Goal: Task Accomplishment & Management: Complete application form

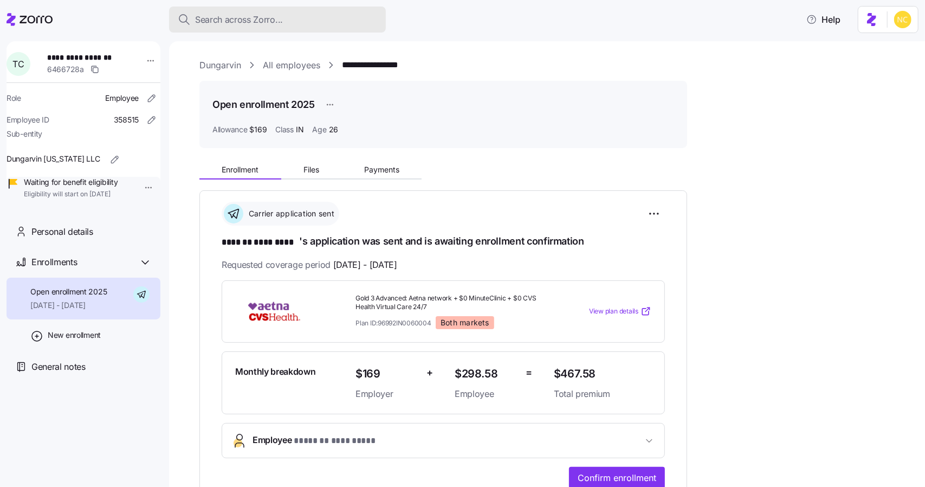
click at [272, 19] on span "Search across Zorro..." at bounding box center [239, 20] width 88 height 14
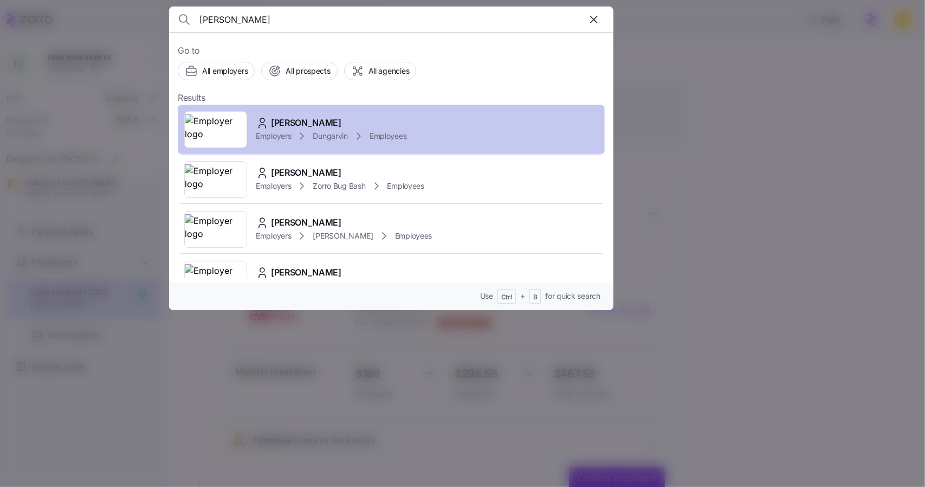
type input "timothy coppinger"
click at [274, 126] on span "Timothy Coppinger" at bounding box center [306, 123] width 70 height 14
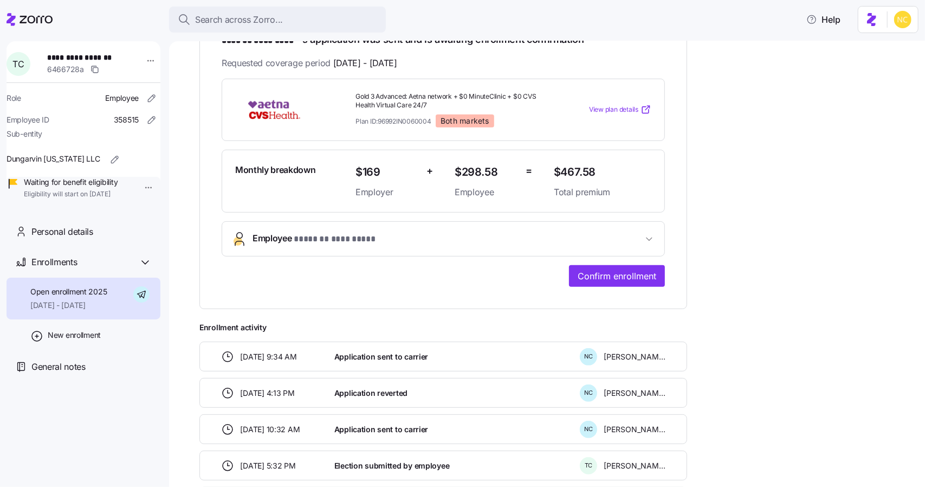
scroll to position [151, 0]
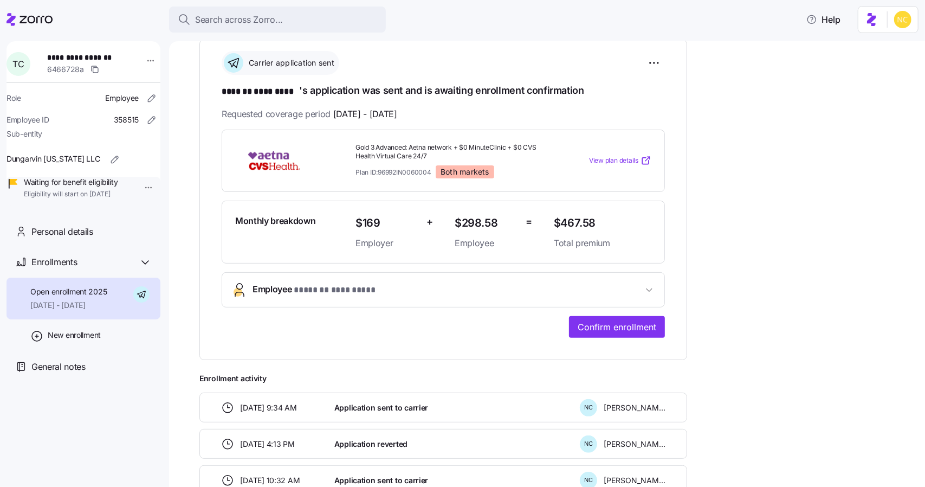
click at [641, 275] on button "Employee * ******* ********* *" at bounding box center [443, 290] width 442 height 34
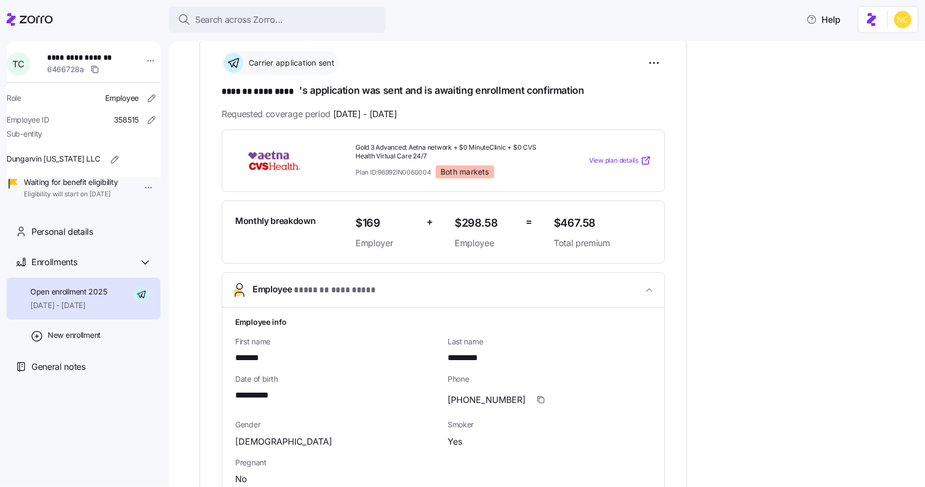
click at [641, 275] on button "Employee * ******* ********* *" at bounding box center [443, 290] width 442 height 35
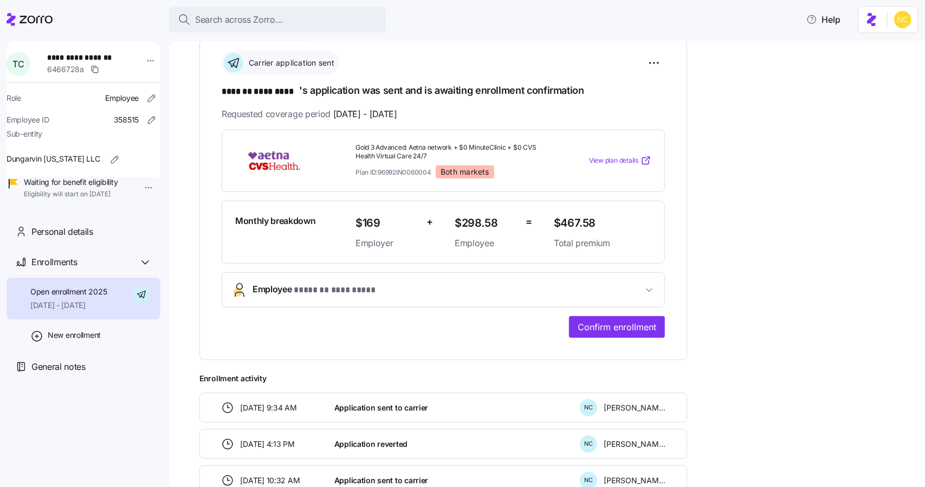
scroll to position [116, 0]
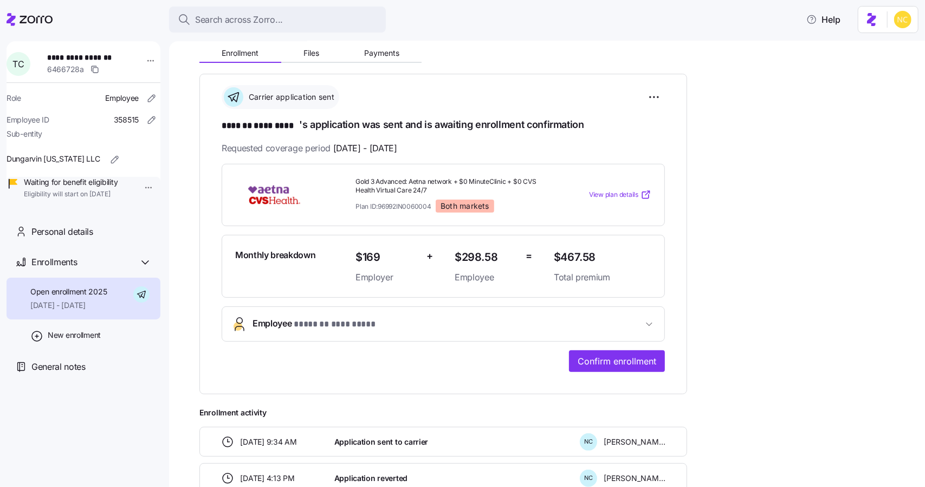
click at [286, 4] on div "Search across Zorro... Help" at bounding box center [463, 19] width 912 height 30
click at [277, 11] on button "Search across Zorro..." at bounding box center [277, 20] width 217 height 26
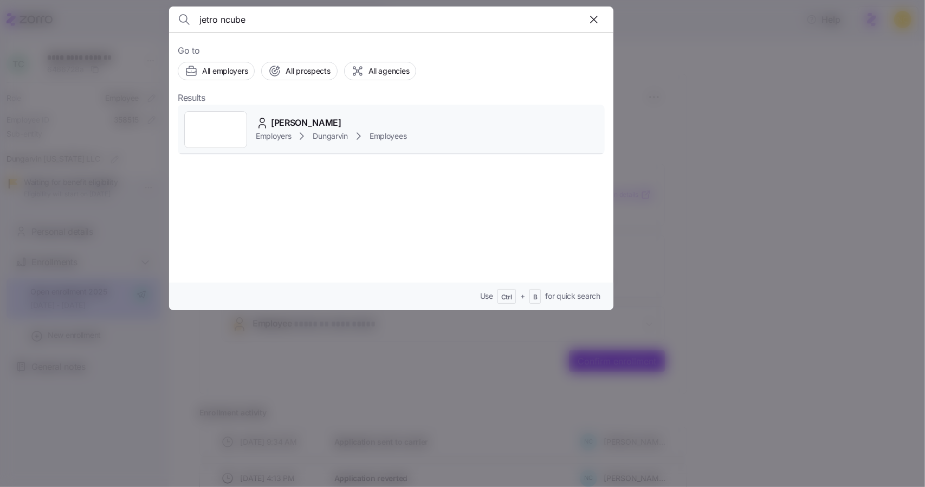
type input "jetro ncube"
click at [248, 119] on div "Jetro Ncube Employers Dungarvin Employees" at bounding box center [391, 130] width 427 height 50
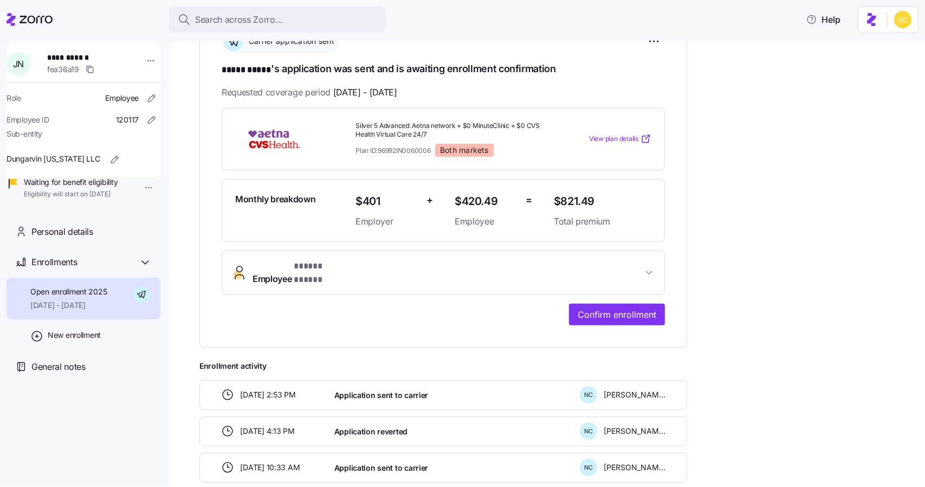
scroll to position [183, 0]
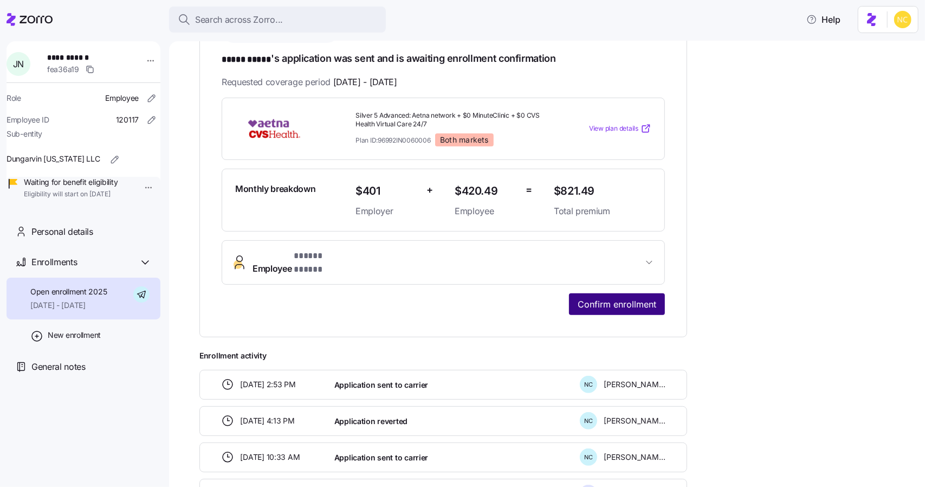
click at [602, 297] on span "Confirm enrollment" at bounding box center [617, 303] width 79 height 13
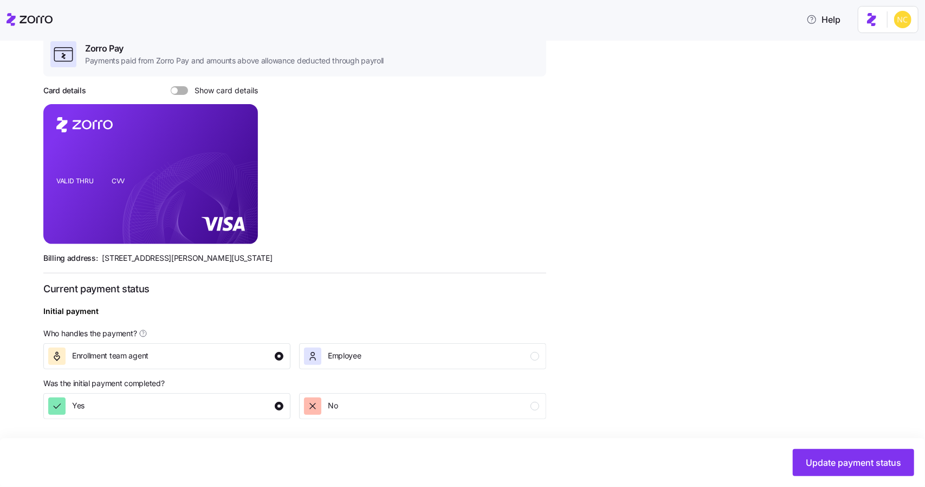
scroll to position [173, 0]
click at [178, 85] on span at bounding box center [183, 89] width 11 height 9
click at [171, 85] on input "Show card details" at bounding box center [171, 85] width 0 height 0
click at [244, 151] on foreignobject at bounding box center [239, 154] width 13 height 13
click at [238, 151] on icon "copy-to-clipboard" at bounding box center [238, 153] width 10 height 10
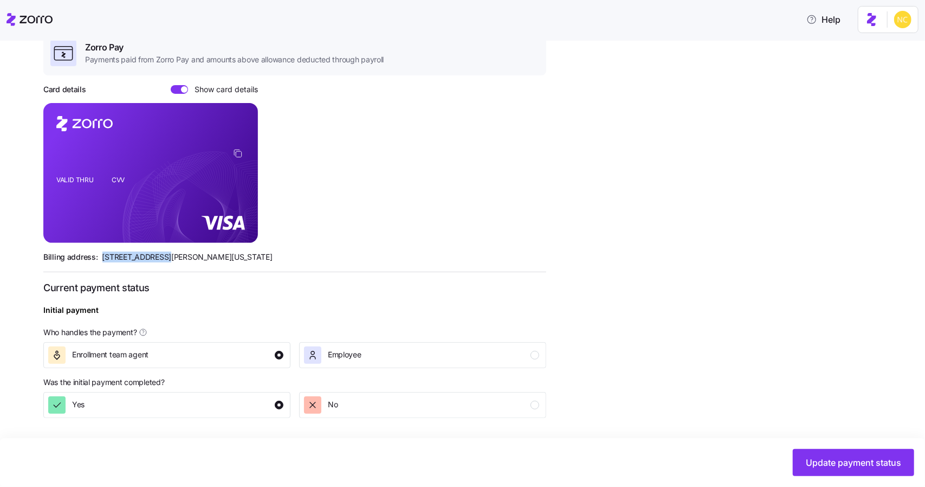
drag, startPoint x: 100, startPoint y: 257, endPoint x: 158, endPoint y: 261, distance: 58.1
click at [158, 261] on span "810 Sharon Drive, Westlake, Ohio 44145" at bounding box center [187, 256] width 170 height 11
copy span "810 Sharon Drive"
drag, startPoint x: 216, startPoint y: 256, endPoint x: 237, endPoint y: 257, distance: 21.2
click at [237, 257] on span "810 Sharon Drive, Westlake, Ohio 44145" at bounding box center [187, 256] width 170 height 11
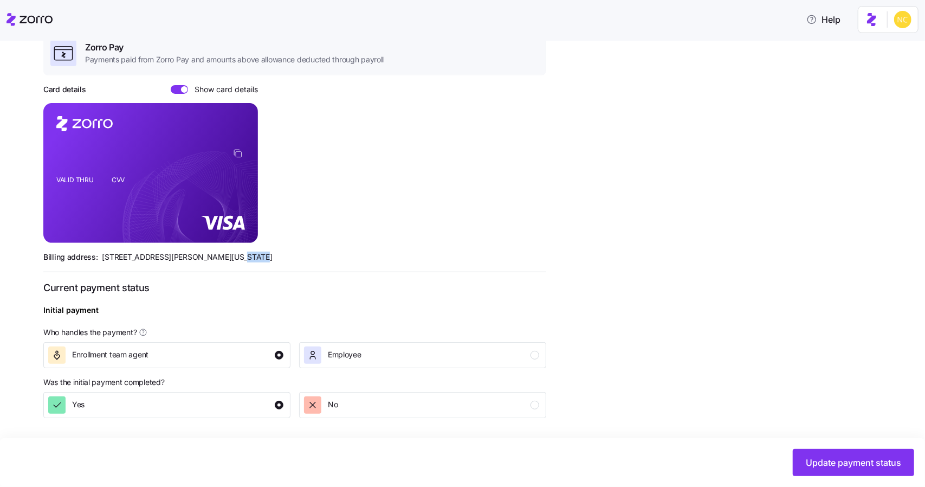
copy span "44145"
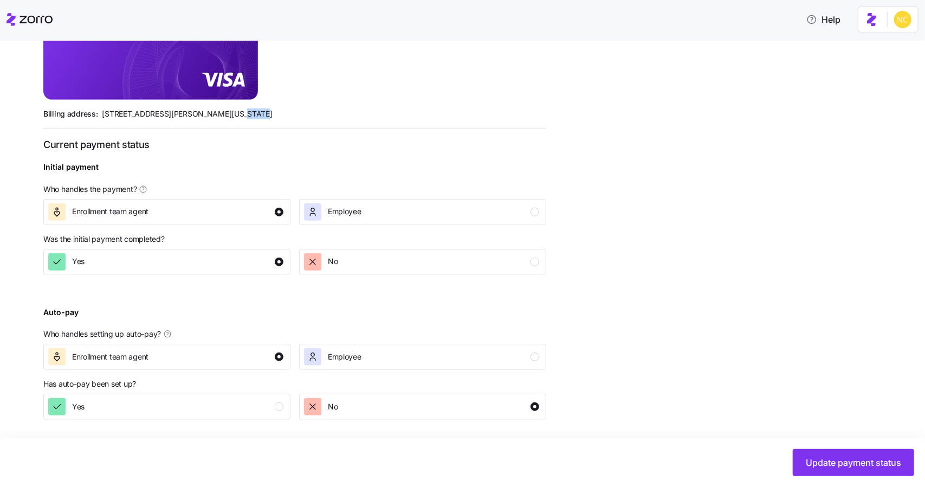
scroll to position [0, 0]
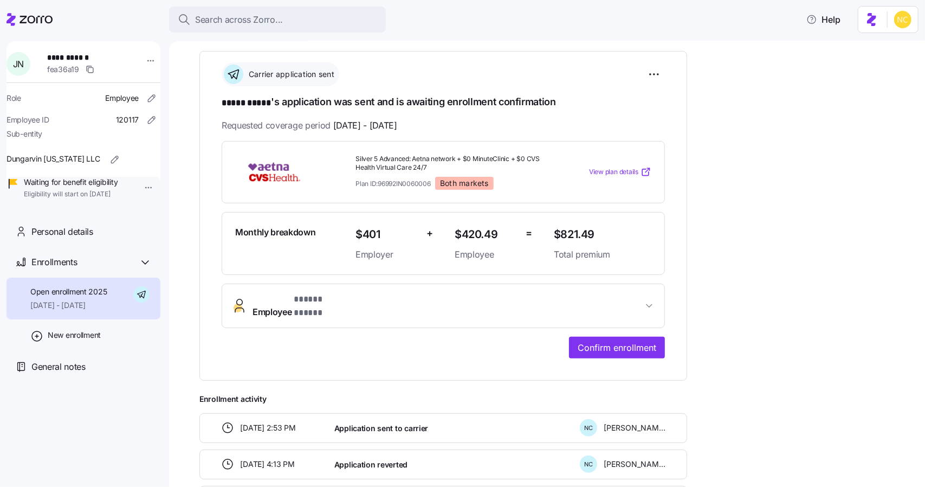
scroll to position [142, 0]
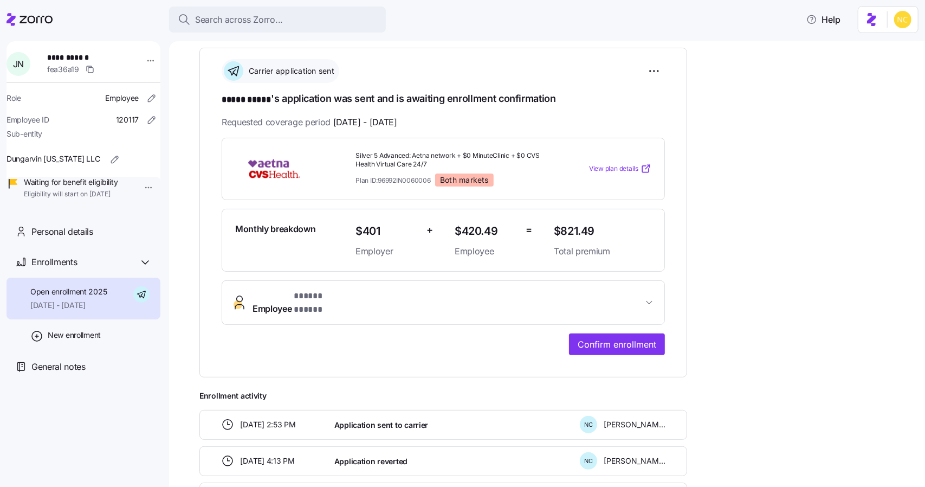
click at [638, 283] on button "Employee * ***** ***** *" at bounding box center [443, 302] width 442 height 43
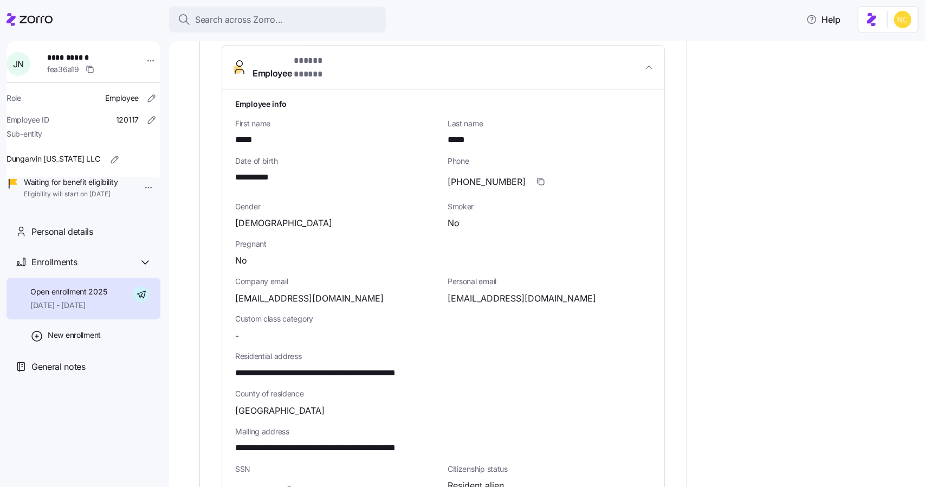
scroll to position [379, 0]
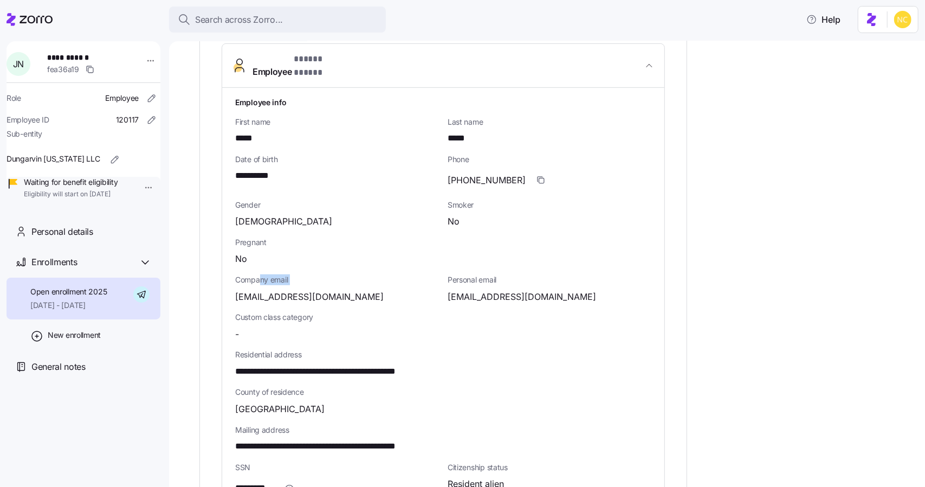
drag, startPoint x: 232, startPoint y: 286, endPoint x: 261, endPoint y: 273, distance: 32.0
click at [261, 273] on div "**********" at bounding box center [443, 364] width 442 height 552
drag, startPoint x: 236, startPoint y: 288, endPoint x: 332, endPoint y: 283, distance: 95.4
click at [332, 290] on span "jncube@dungarvin.com" at bounding box center [309, 297] width 148 height 14
copy span "ncube@dungarvin.com"
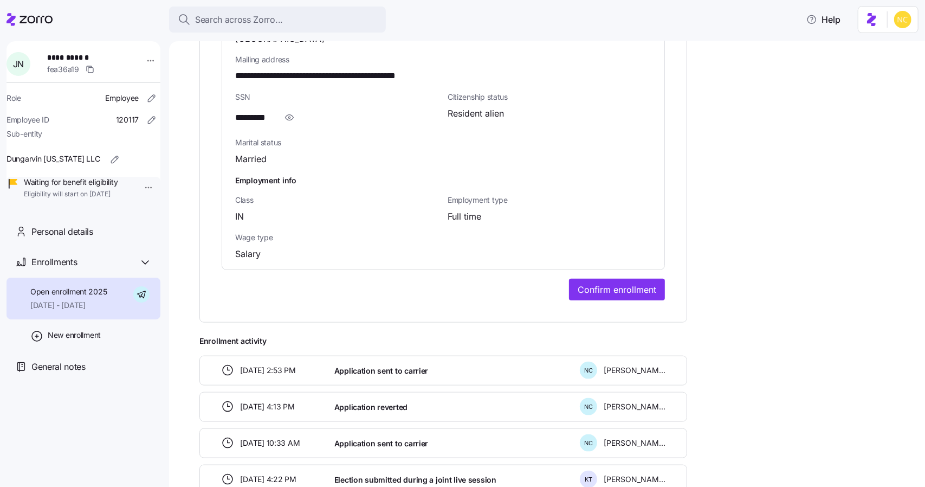
scroll to position [753, 0]
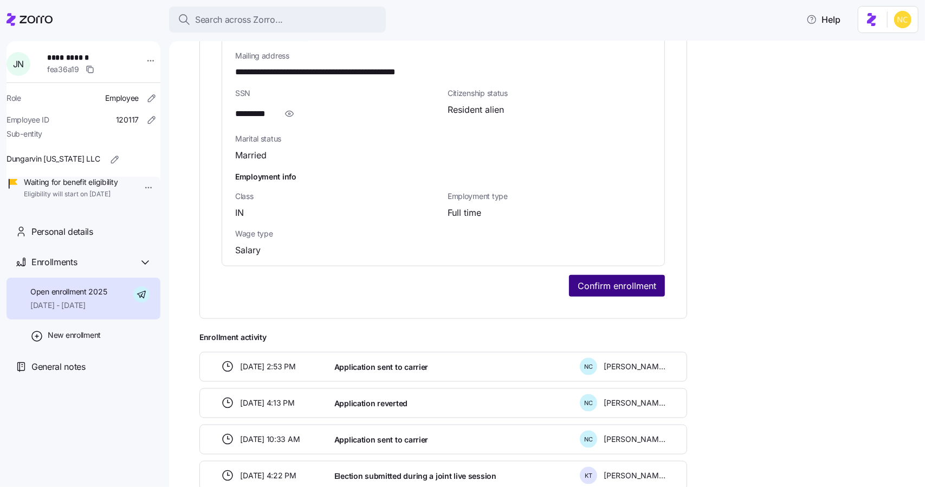
click at [598, 279] on span "Confirm enrollment" at bounding box center [617, 285] width 79 height 13
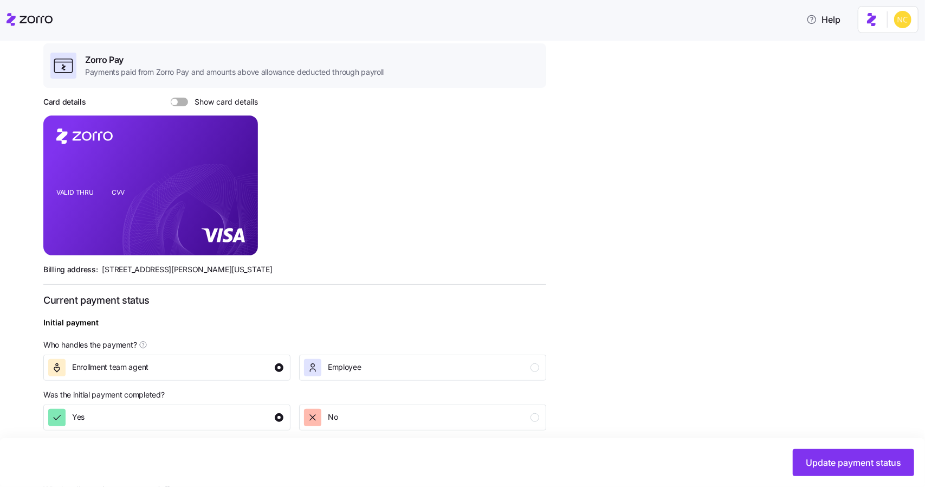
scroll to position [316, 0]
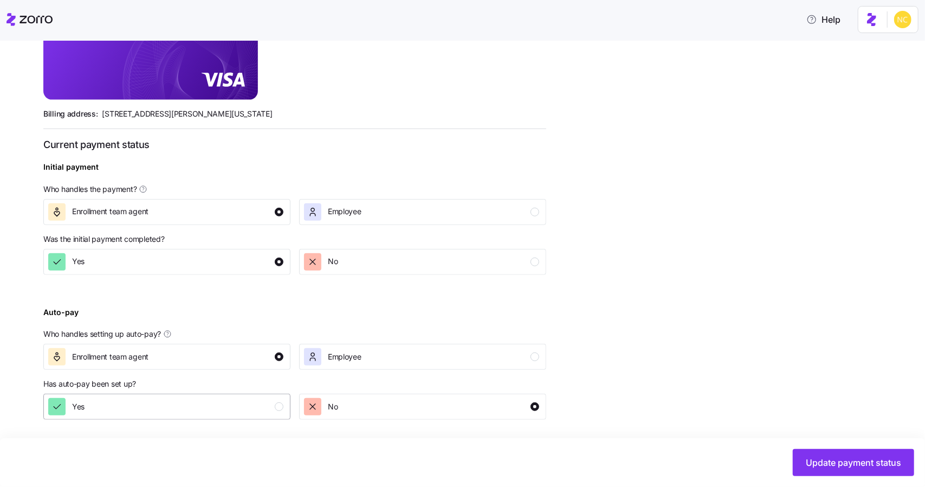
click at [272, 416] on button "Yes" at bounding box center [166, 406] width 247 height 26
click at [825, 457] on span "Update payment status" at bounding box center [853, 462] width 95 height 13
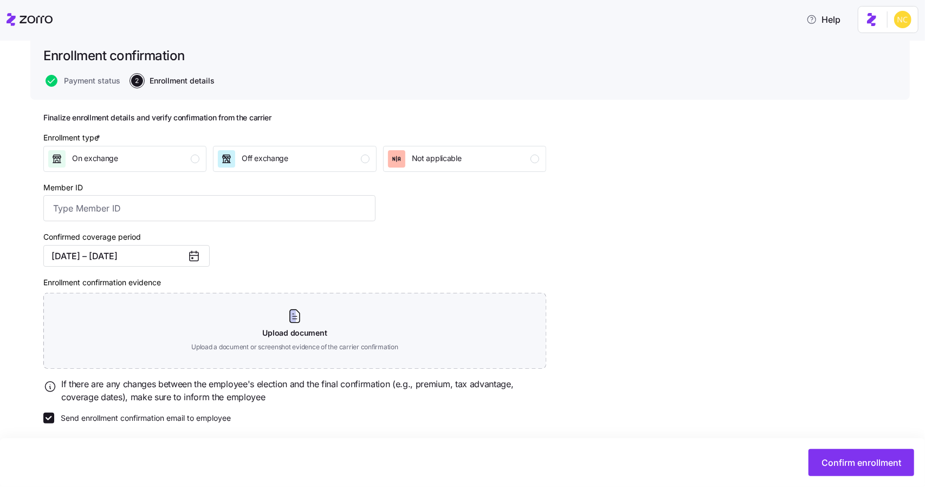
scroll to position [73, 0]
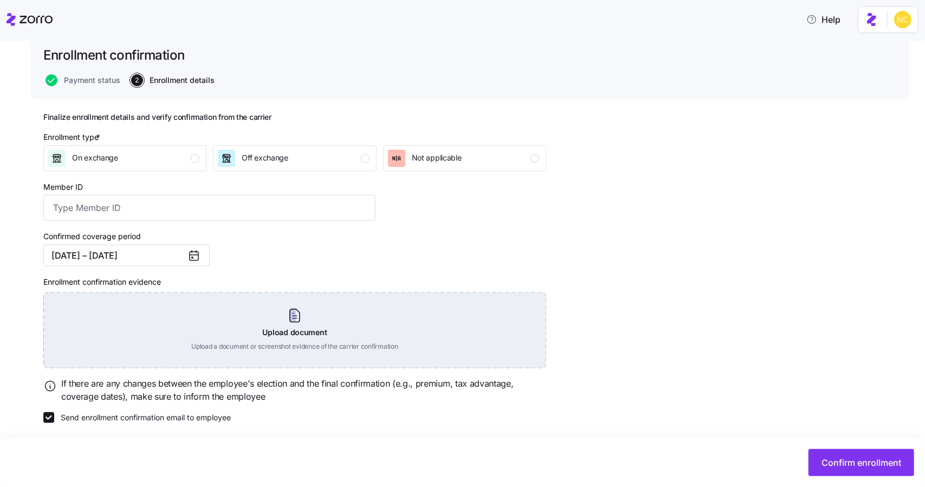
click at [352, 302] on div "Upload document Upload a document or screenshot evidence of the carrier confirm…" at bounding box center [294, 330] width 503 height 76
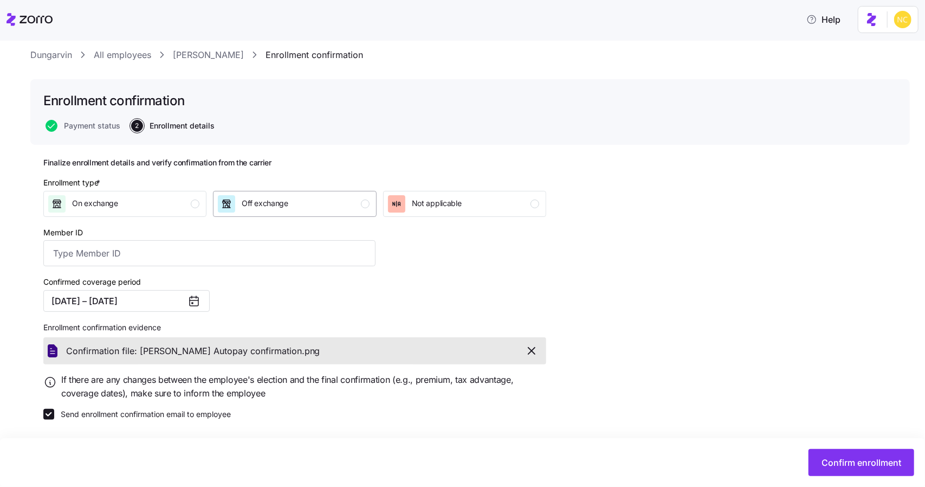
click at [287, 211] on button "Off exchange" at bounding box center [294, 204] width 163 height 26
click at [261, 264] on input "Member ID" at bounding box center [209, 253] width 332 height 26
paste input "S000048010"
type input "S000048010"
click at [826, 455] on button "Confirm enrollment" at bounding box center [861, 462] width 106 height 27
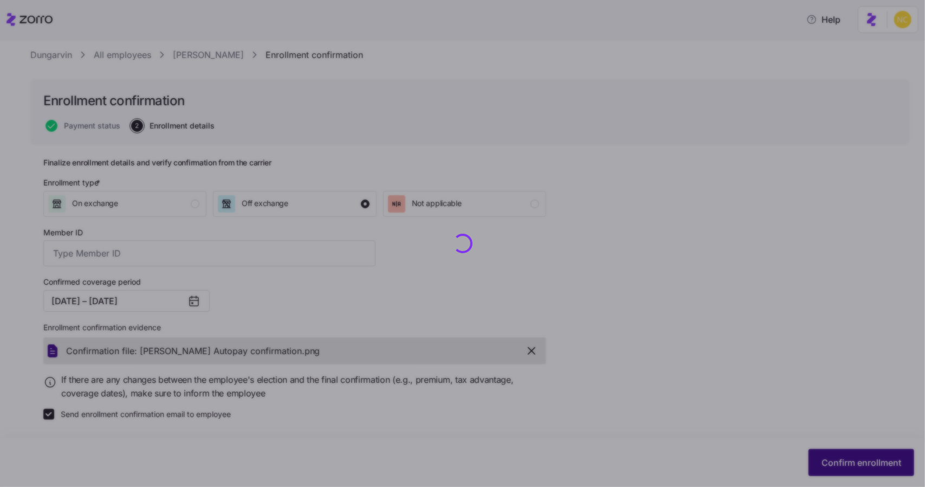
type input "S000048010"
checkbox input "false"
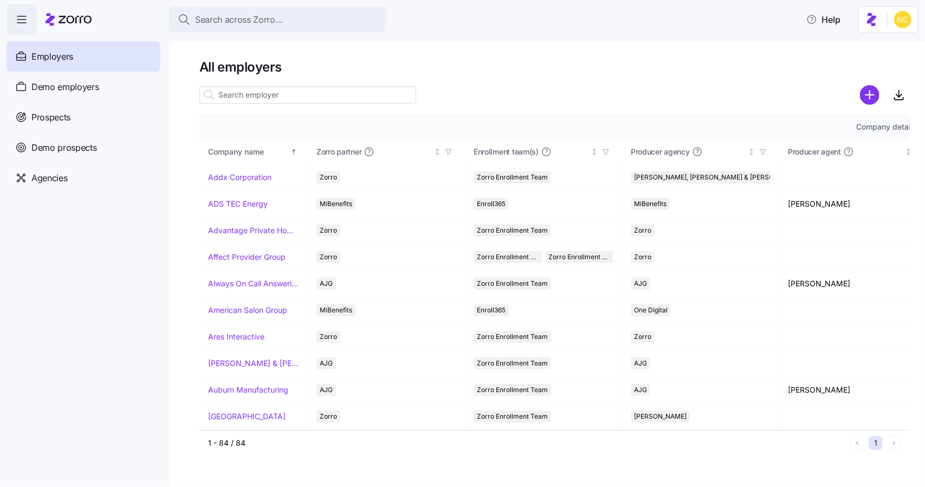
click at [292, 89] on input at bounding box center [307, 94] width 217 height 17
click at [307, 11] on button "Search across Zorro..." at bounding box center [277, 20] width 217 height 26
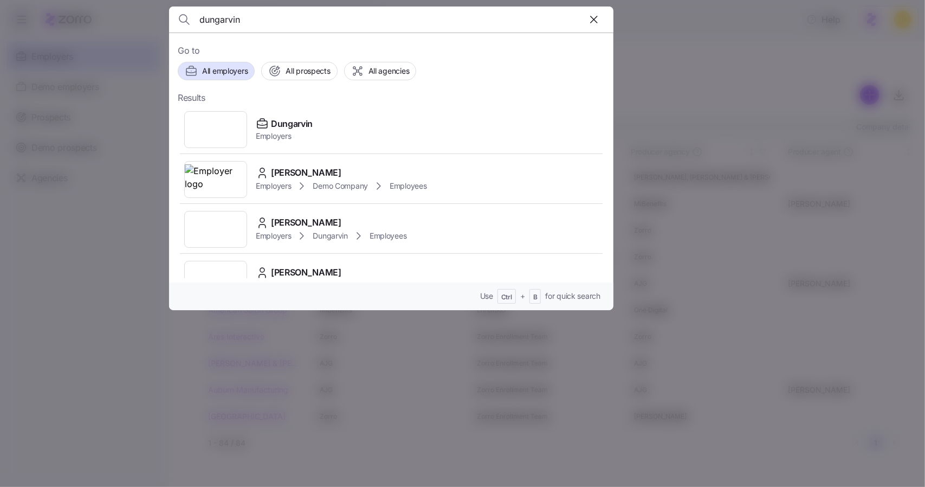
type input "dungarvin"
click at [267, 121] on icon at bounding box center [262, 124] width 10 height 7
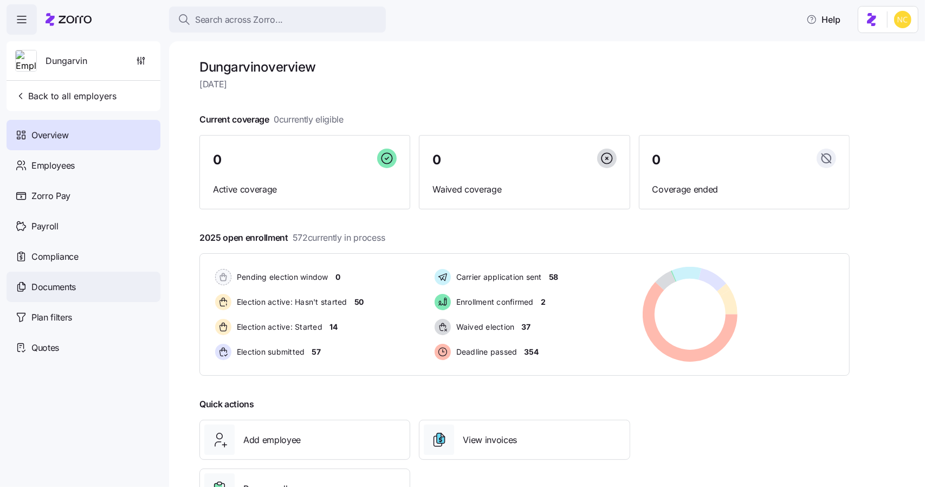
click at [63, 278] on div "Documents" at bounding box center [84, 286] width 154 height 30
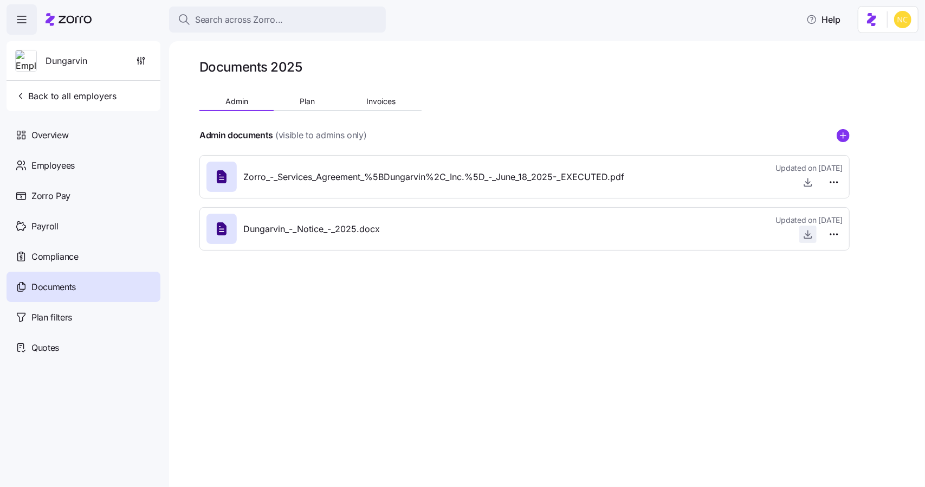
click at [808, 236] on icon "button" at bounding box center [808, 232] width 0 height 5
click at [218, 19] on span "Search across Zorro..." at bounding box center [239, 20] width 88 height 14
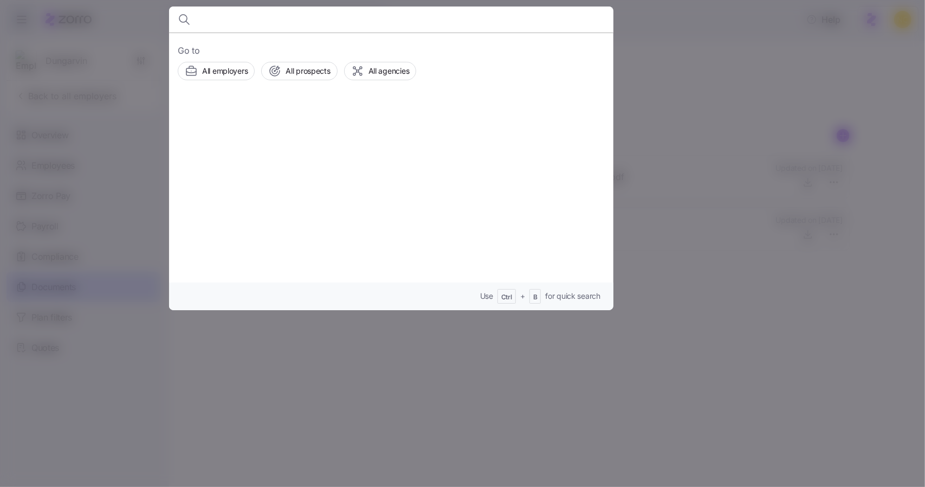
click at [720, 171] on div at bounding box center [462, 243] width 925 height 487
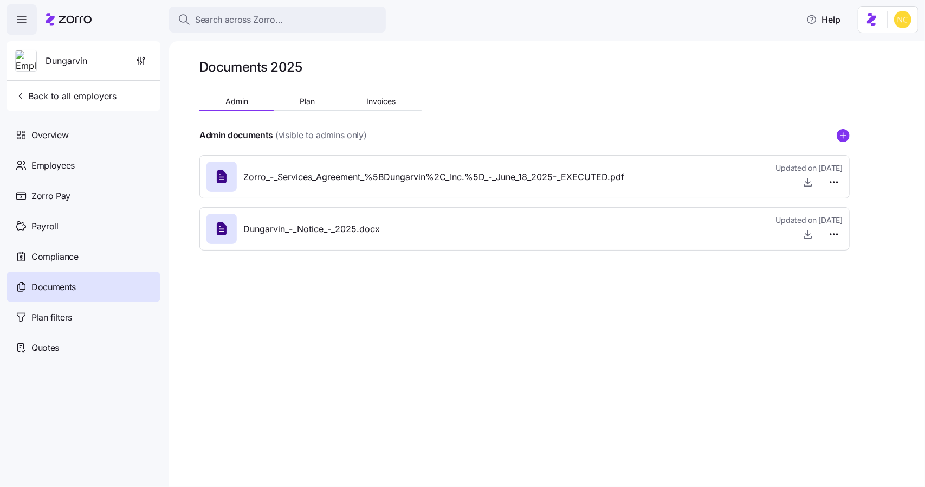
click at [522, 203] on div at bounding box center [524, 202] width 650 height 9
click at [243, 30] on button "Search across Zorro..." at bounding box center [277, 20] width 217 height 26
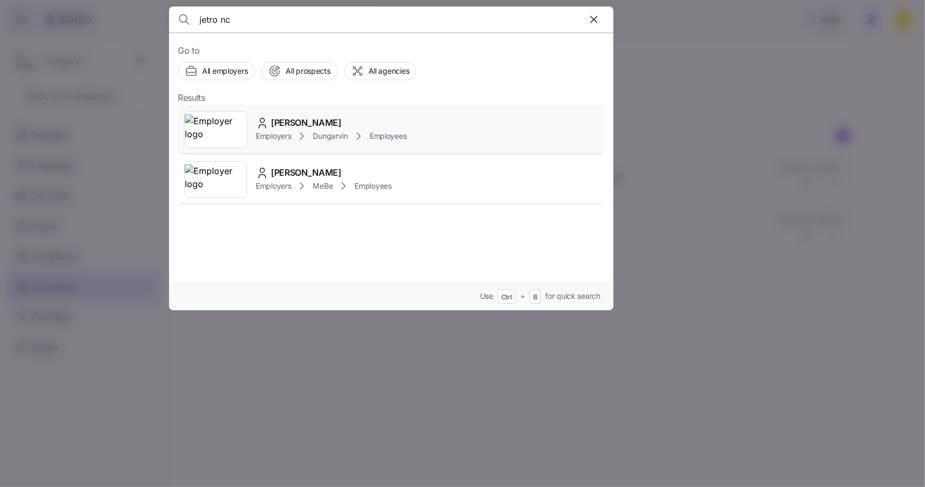
type input "jetro nc"
click at [296, 119] on span "Jetro Ncube" at bounding box center [306, 123] width 70 height 14
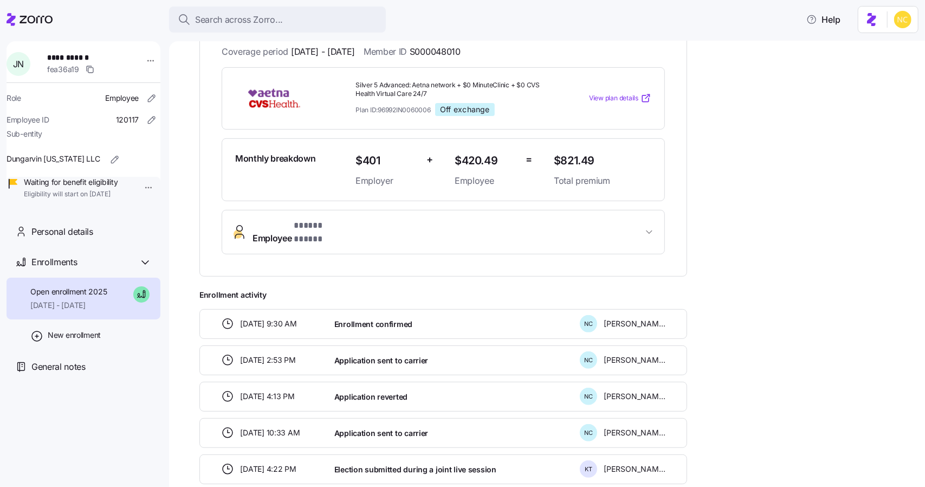
scroll to position [219, 0]
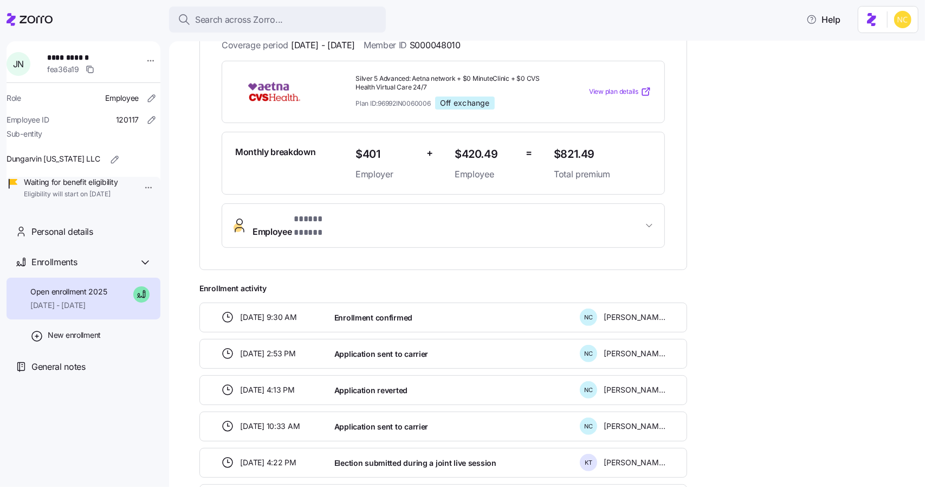
click at [419, 225] on button "Employee * ***** ***** *" at bounding box center [443, 225] width 442 height 43
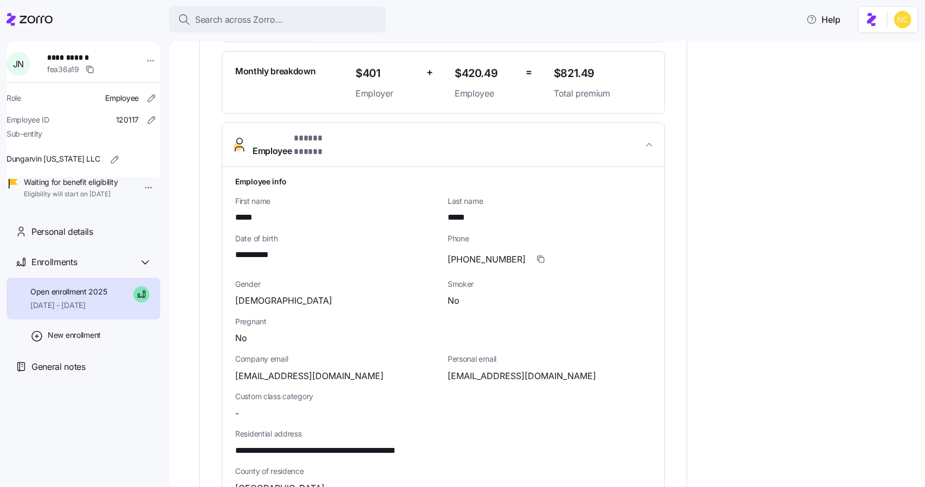
scroll to position [306, 0]
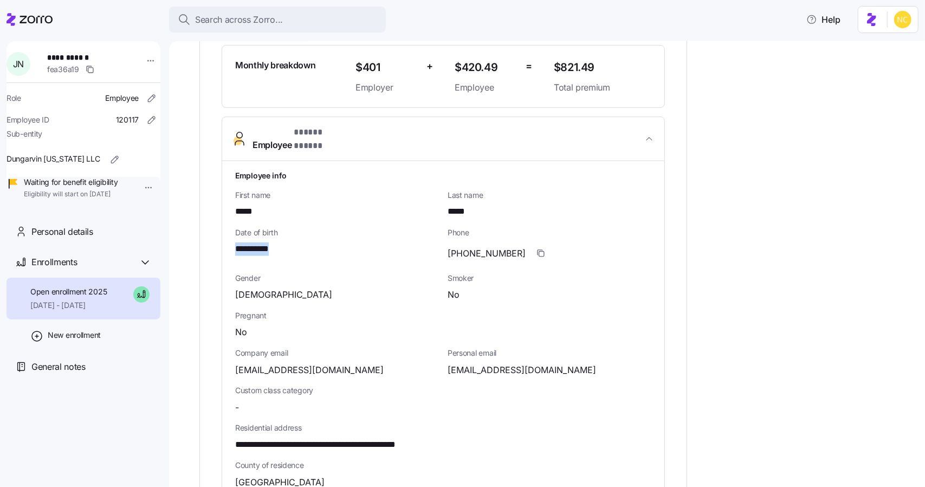
drag, startPoint x: 278, startPoint y: 237, endPoint x: 233, endPoint y: 238, distance: 45.0
click at [233, 238] on div "**********" at bounding box center [443, 437] width 442 height 552
copy span "**********"
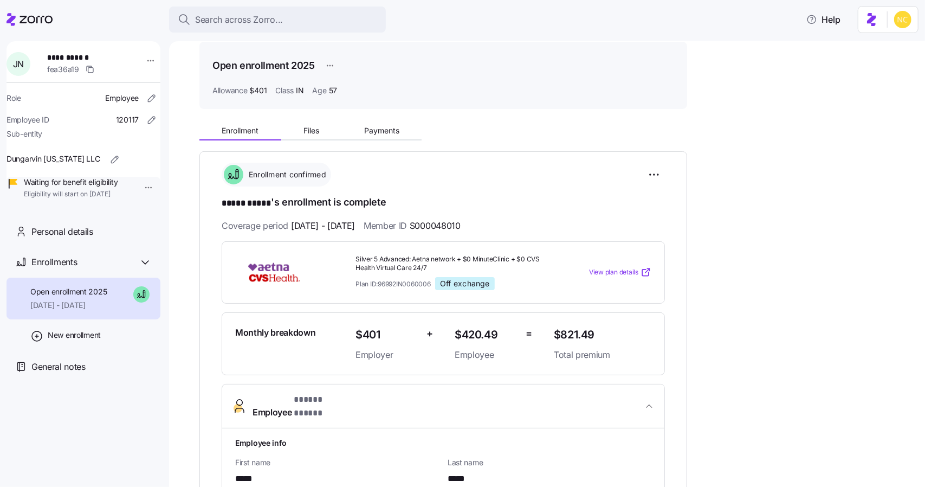
scroll to position [0, 0]
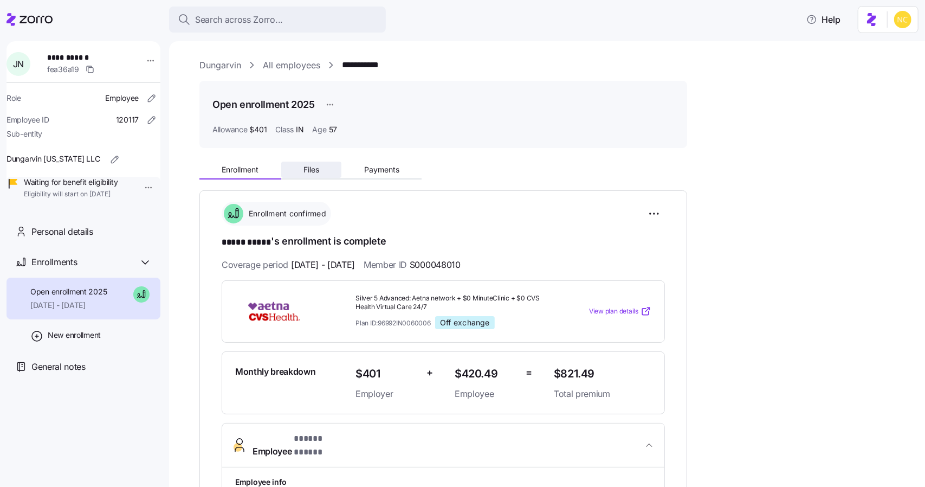
click at [305, 166] on span "Files" at bounding box center [311, 170] width 16 height 8
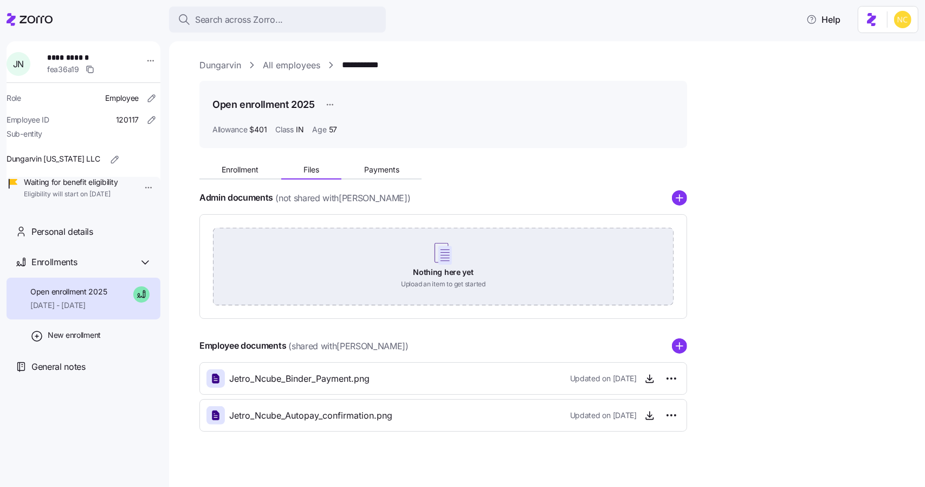
scroll to position [9, 0]
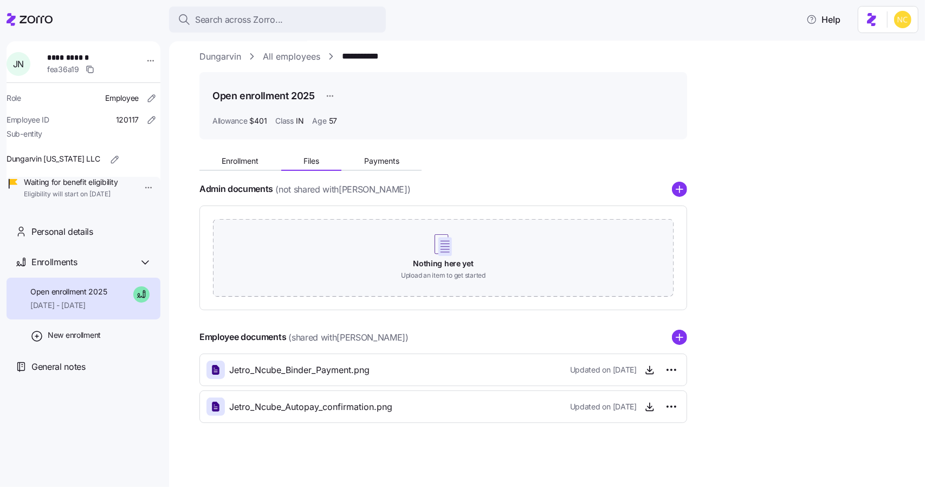
click at [672, 339] on circle "add icon" at bounding box center [679, 337] width 14 height 14
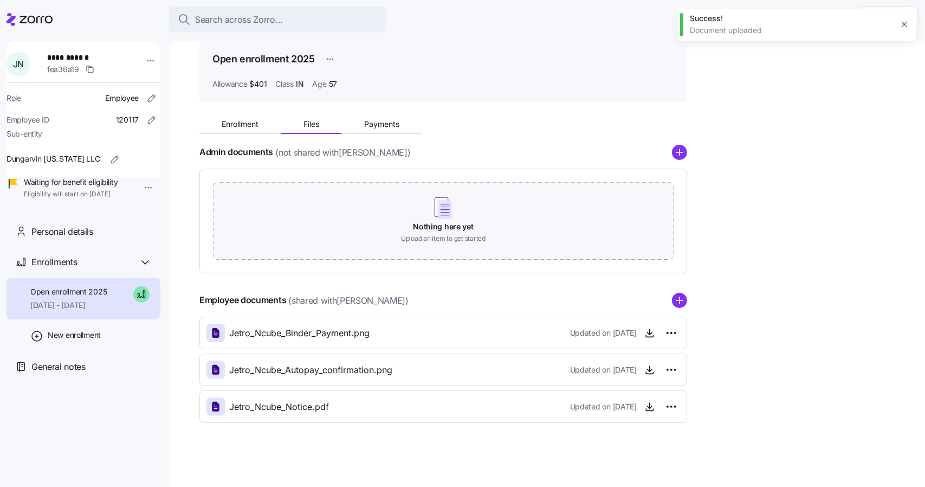
scroll to position [0, 0]
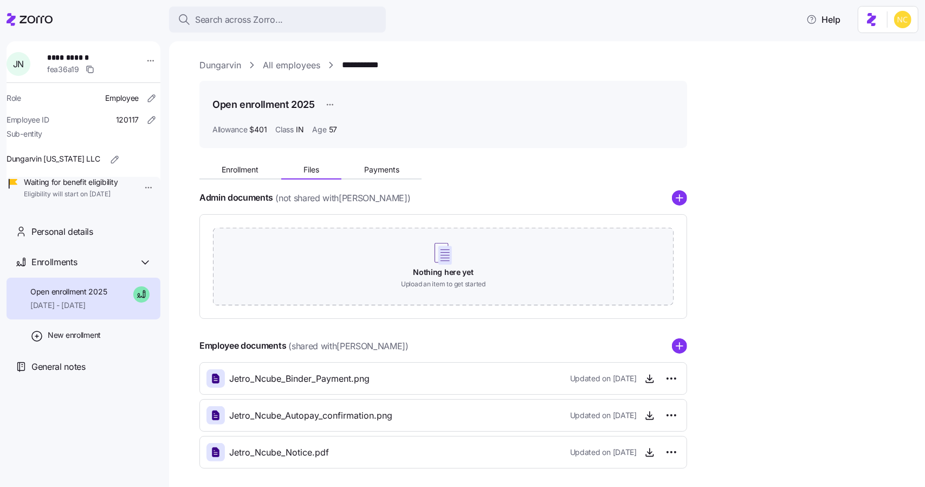
click at [251, 157] on div "Enrollment Files Payments" at bounding box center [443, 168] width 488 height 23
click at [256, 174] on button "Enrollment" at bounding box center [240, 169] width 82 height 16
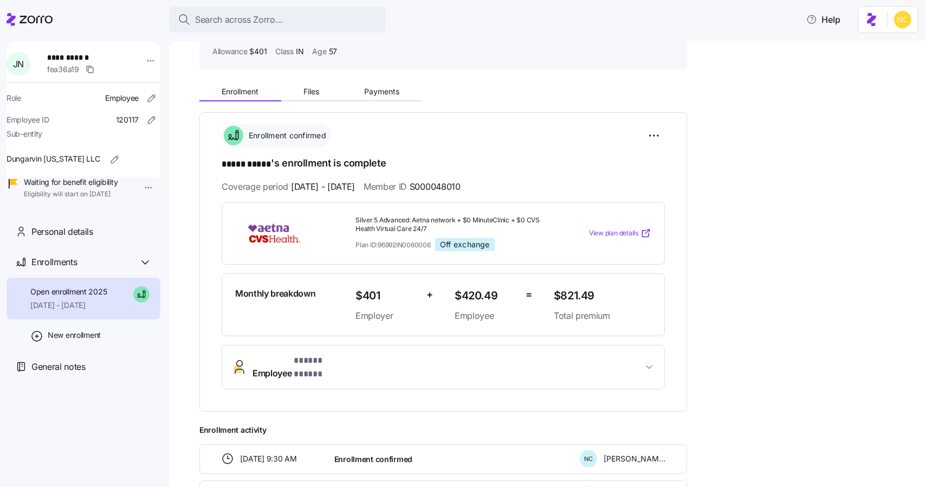
scroll to position [73, 0]
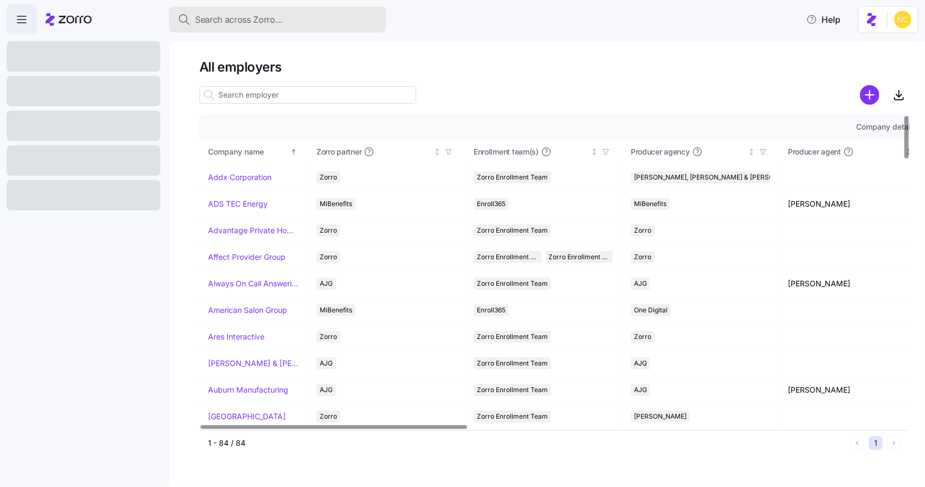
click at [311, 16] on div "Search across Zorro..." at bounding box center [277, 20] width 199 height 14
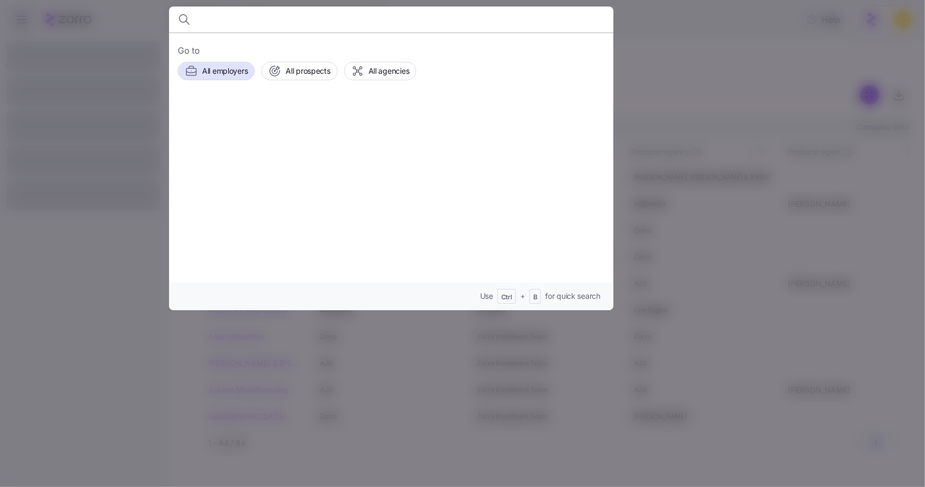
click at [311, 16] on input at bounding box center [337, 20] width 277 height 26
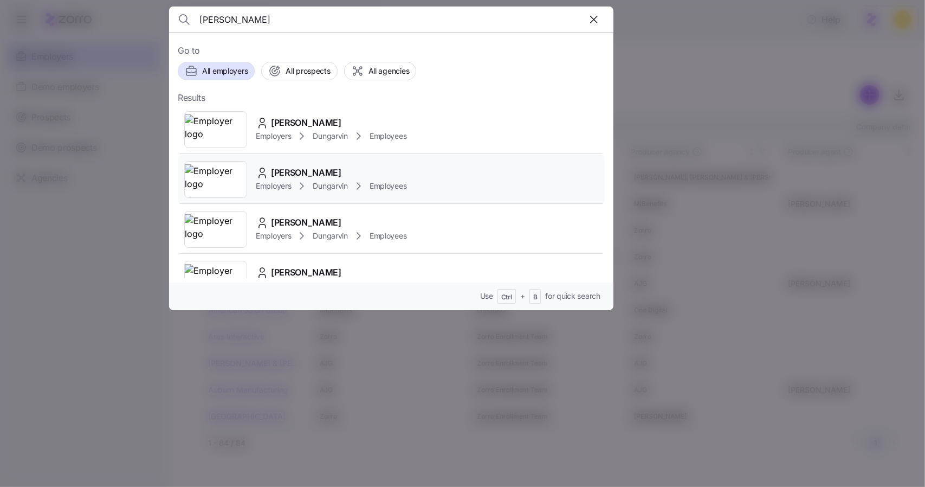
type input "[PERSON_NAME]"
click at [352, 176] on div "[PERSON_NAME]" at bounding box center [331, 173] width 151 height 14
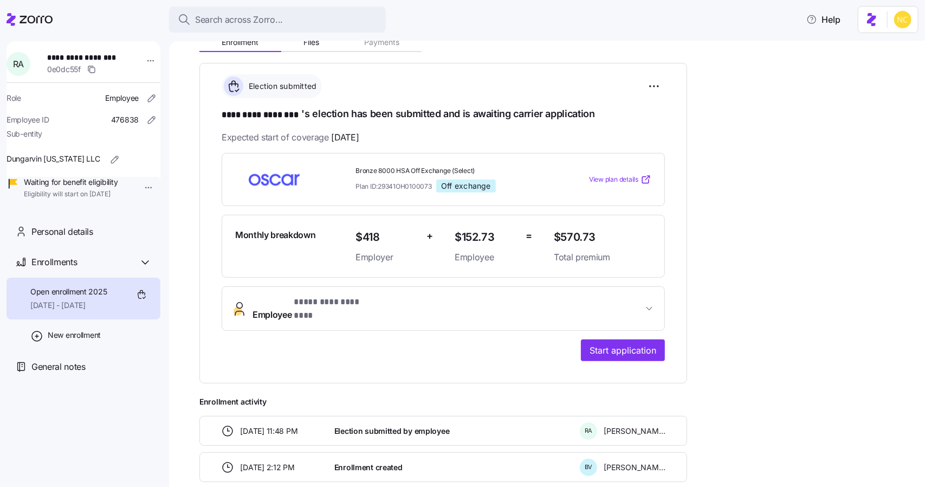
scroll to position [128, 0]
click at [617, 299] on span "**********" at bounding box center [447, 308] width 390 height 26
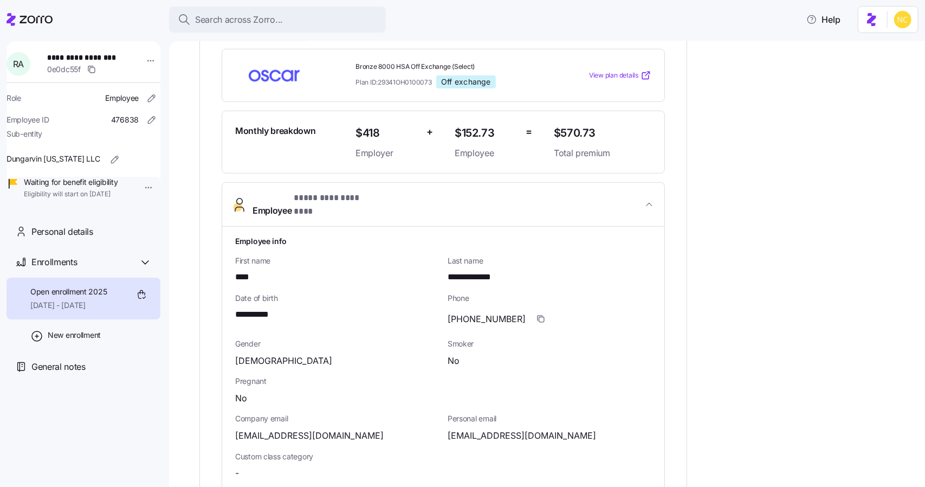
scroll to position [310, 0]
